Goal: Find specific page/section

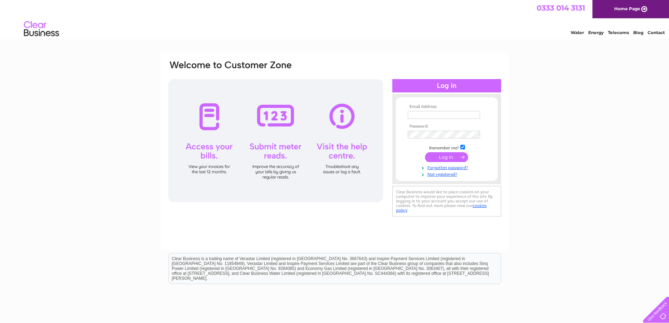
type input "obanjoinery@btinternet.com"
click at [439, 158] on input "submit" at bounding box center [446, 157] width 43 height 10
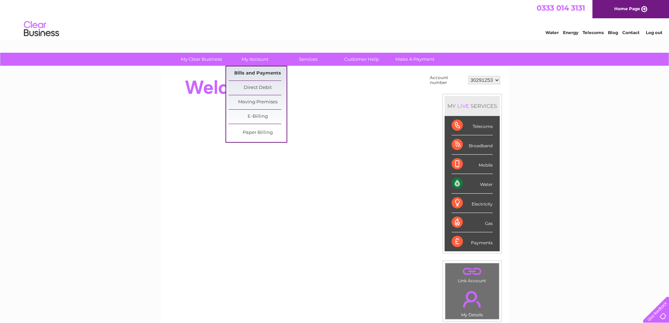
click at [257, 73] on link "Bills and Payments" at bounding box center [258, 73] width 58 height 14
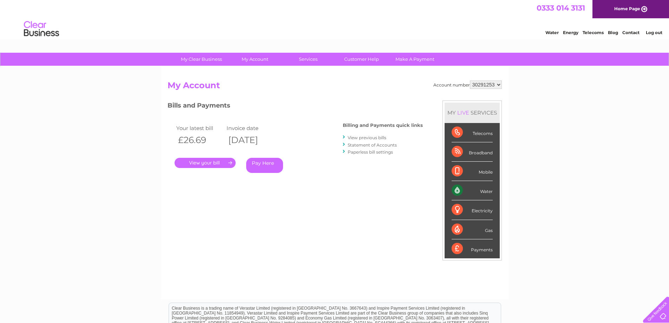
click at [208, 164] on link "." at bounding box center [205, 163] width 61 height 10
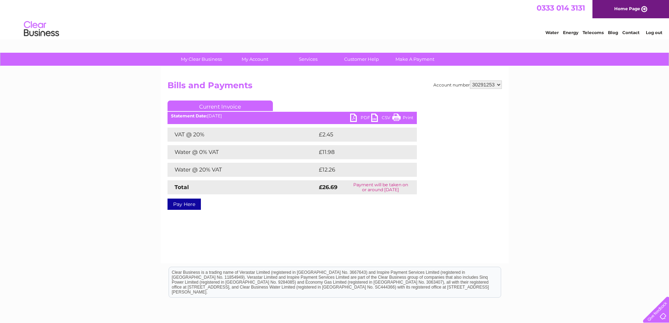
click at [406, 115] on link "Print" at bounding box center [403, 119] width 21 height 10
